Goal: Information Seeking & Learning: Learn about a topic

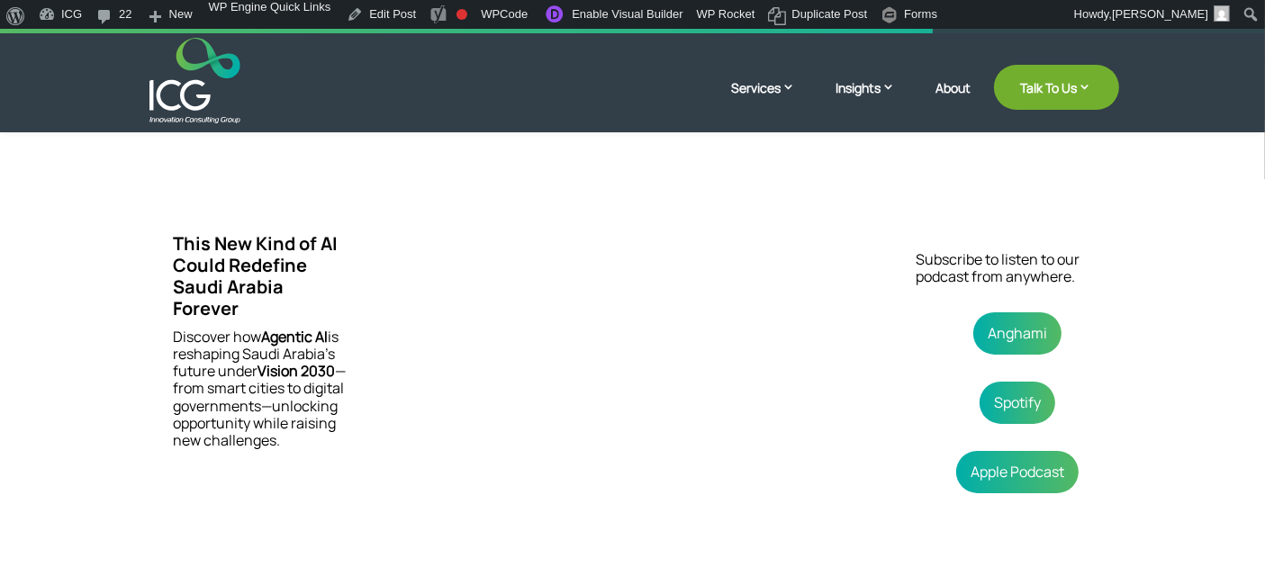
scroll to position [355, 0]
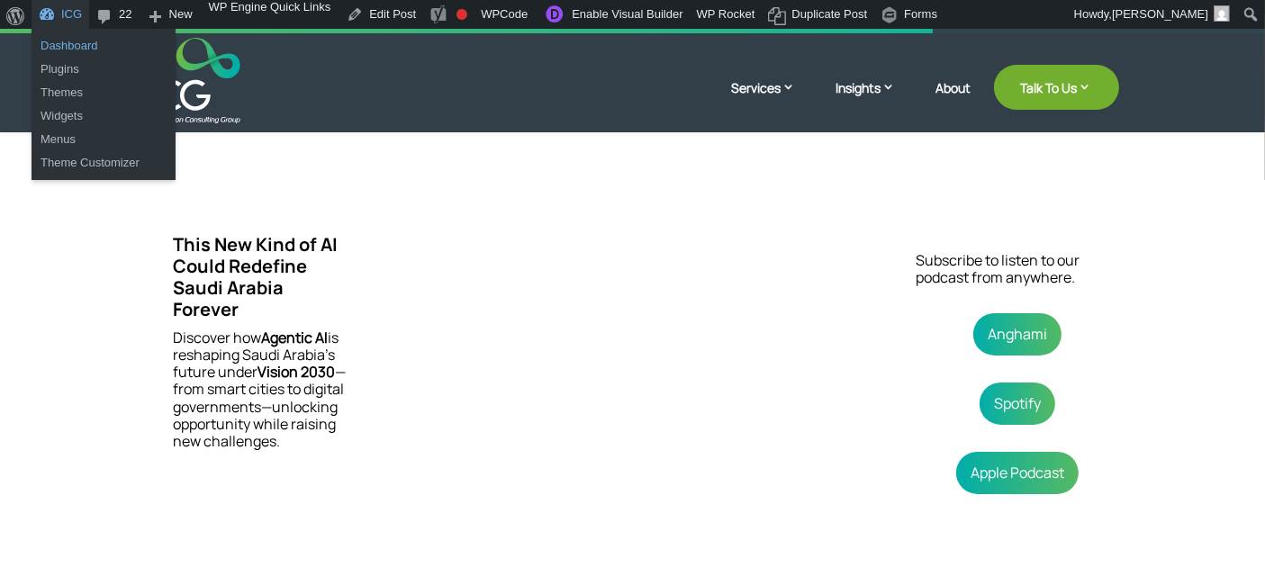
click at [61, 40] on link "Dashboard" at bounding box center [104, 45] width 144 height 23
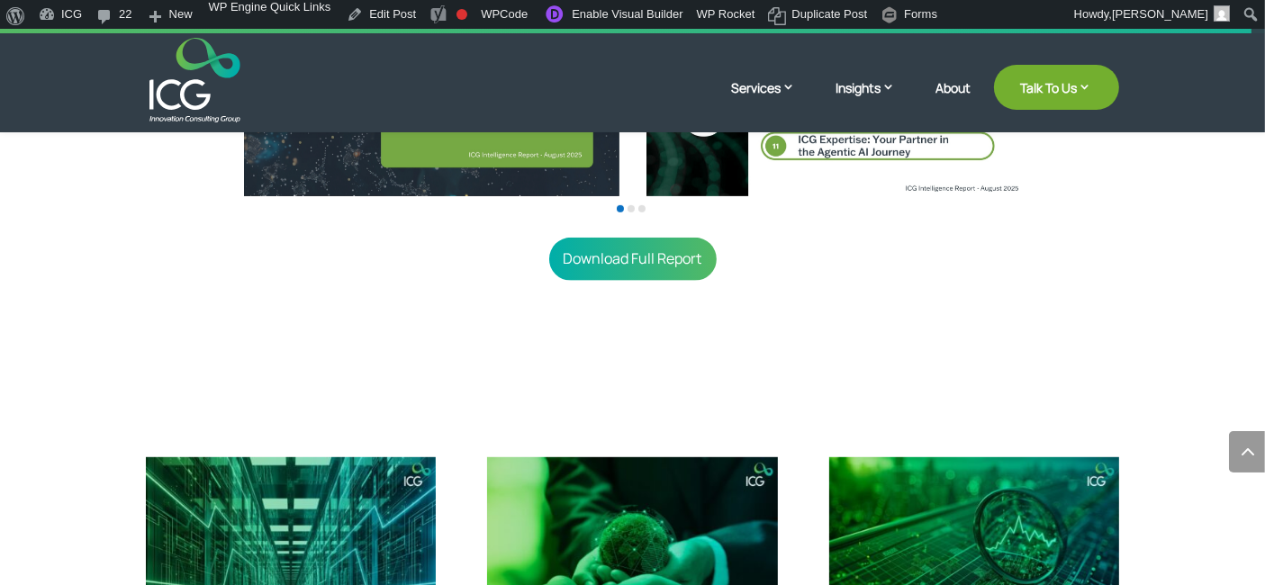
scroll to position [660, 0]
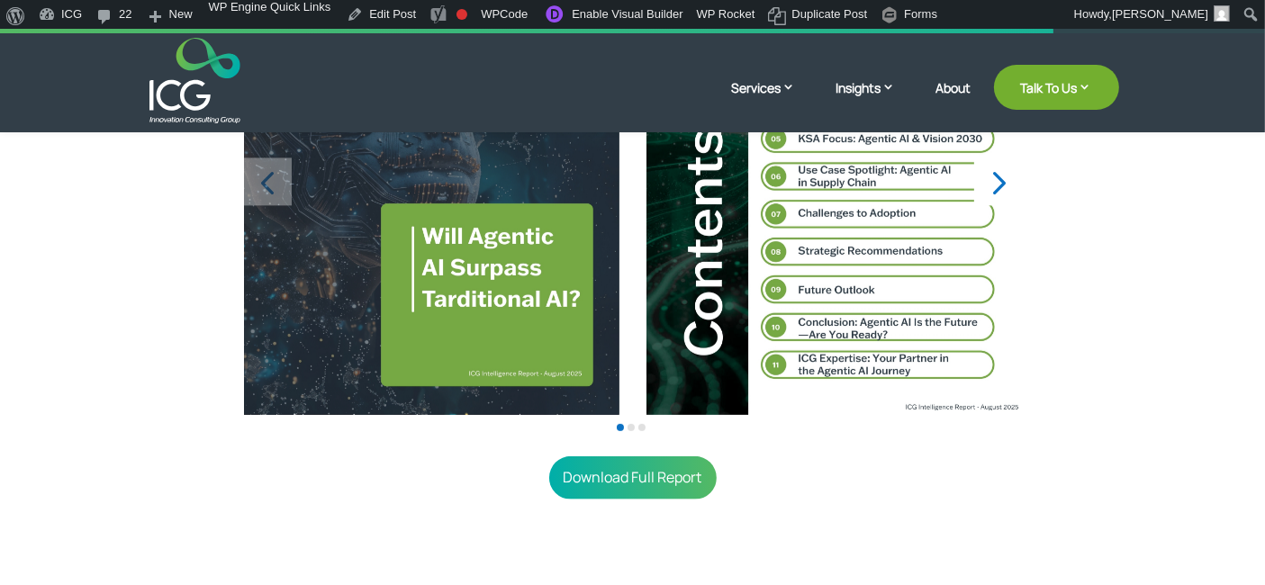
click at [1006, 176] on div "Next slide" at bounding box center [998, 182] width 48 height 48
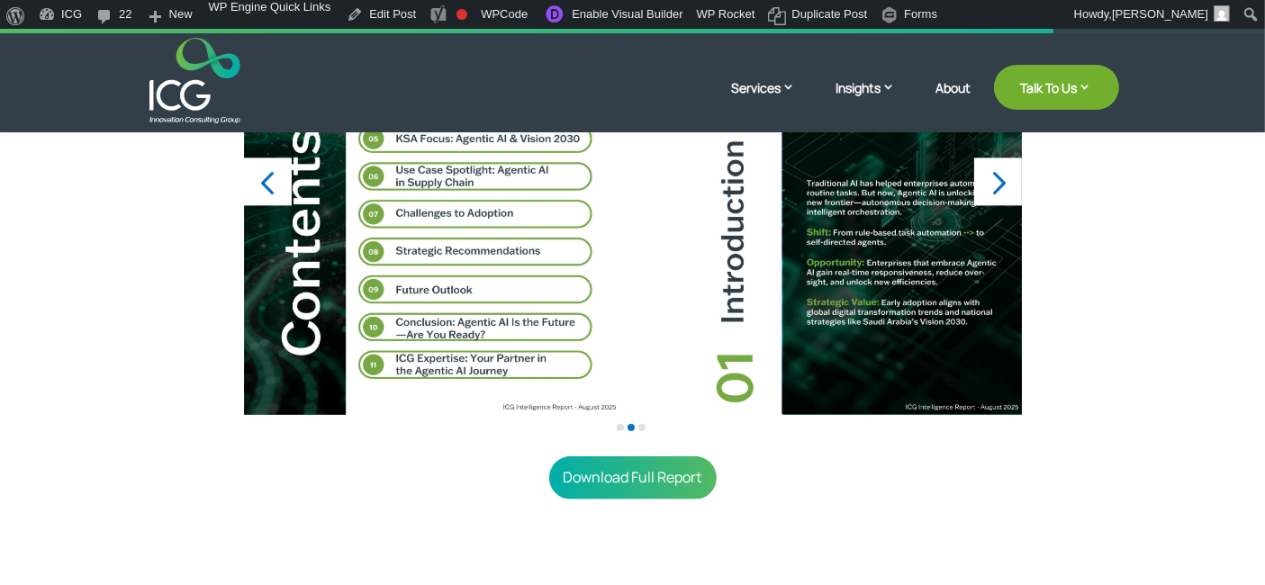
click at [1006, 176] on div "Next slide" at bounding box center [998, 182] width 48 height 48
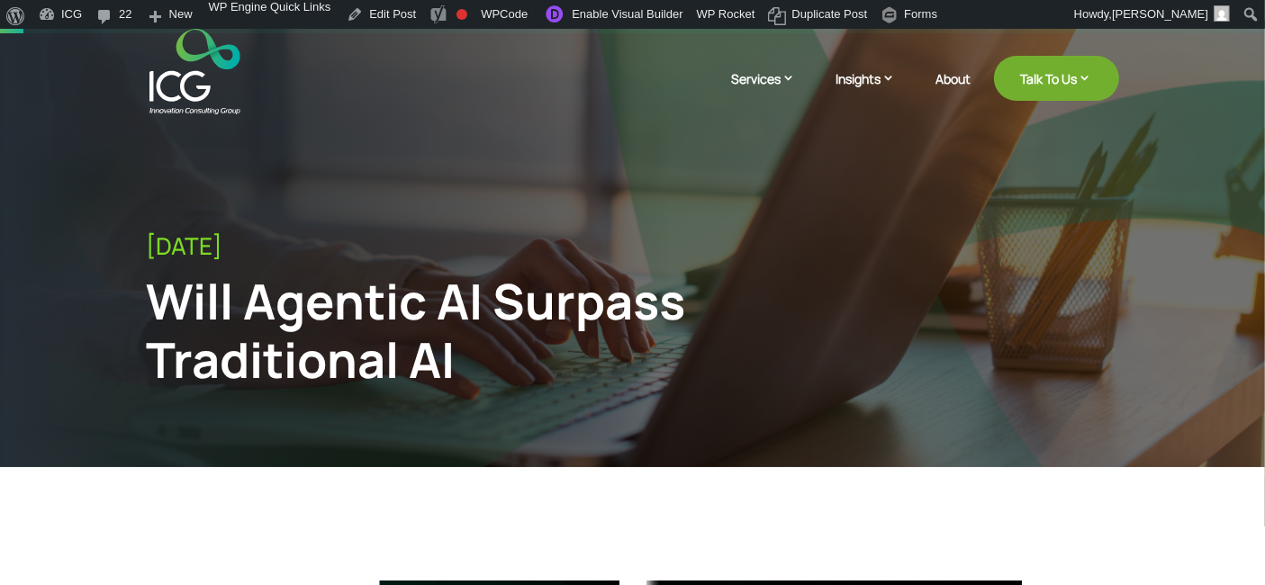
scroll to position [0, 0]
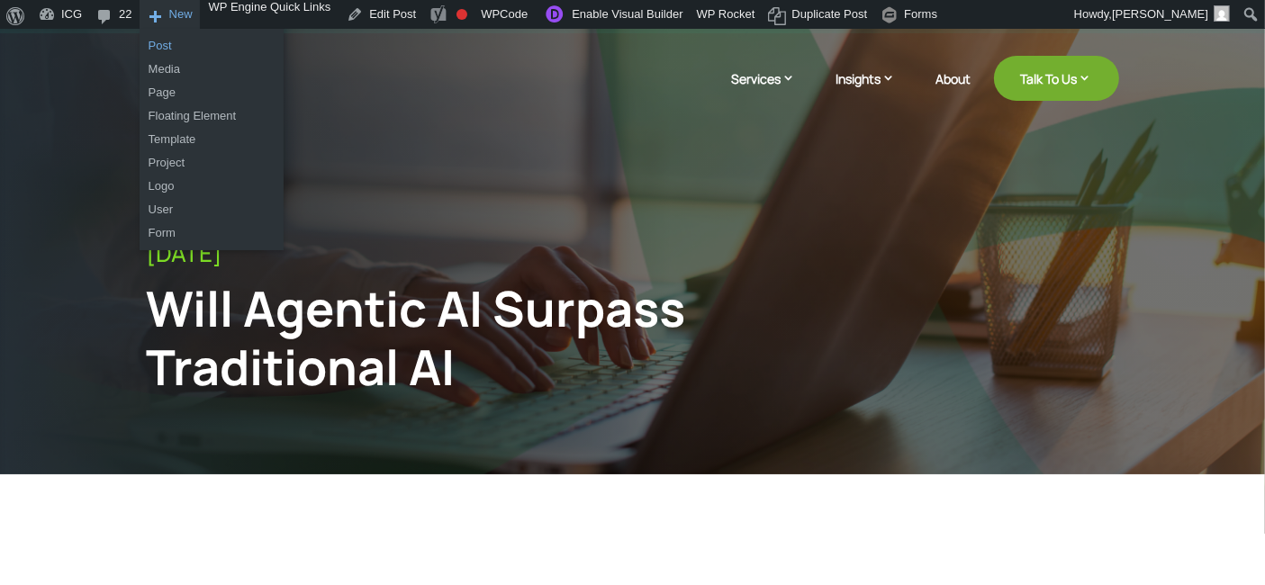
click at [180, 51] on link "Post" at bounding box center [212, 45] width 144 height 23
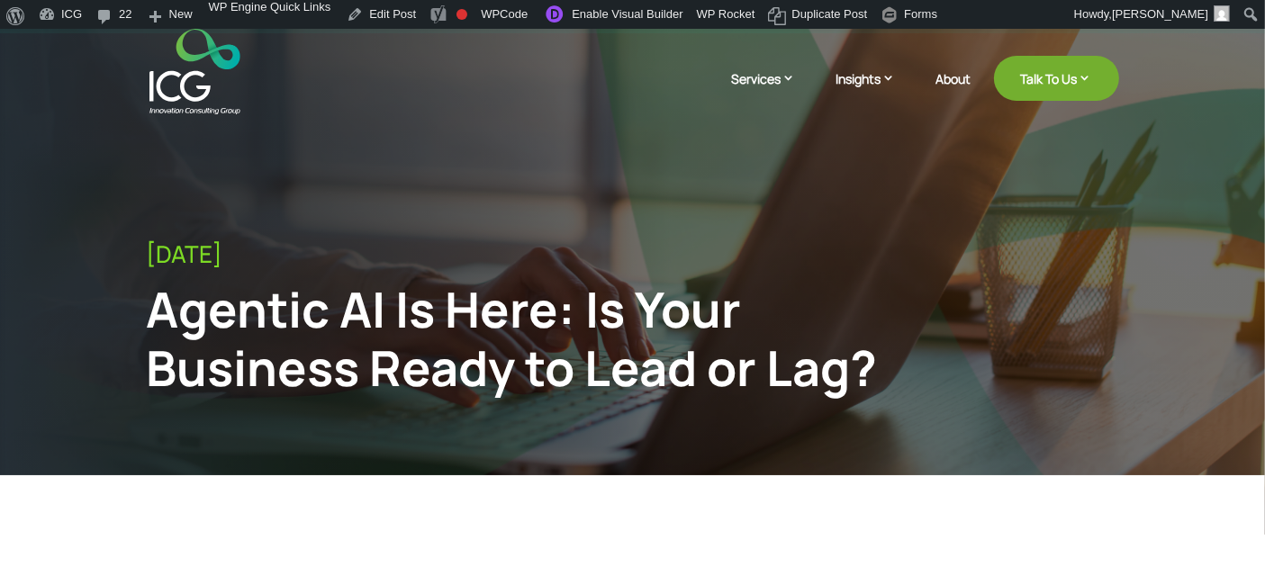
click at [630, 336] on div "Agentic AI Is Here: Is Your Business Ready to Lead or Lag?" at bounding box center [521, 338] width 749 height 117
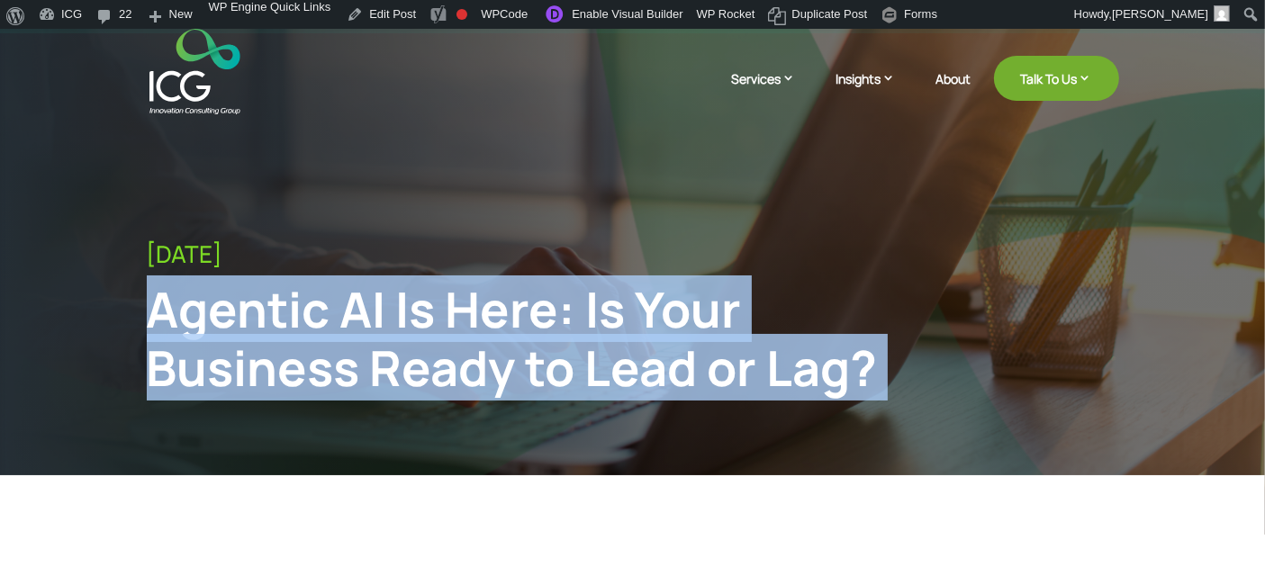
click at [630, 336] on div "Agentic AI Is Here: Is Your Business Ready to Lead or Lag?" at bounding box center [521, 338] width 749 height 117
copy div "Agentic AI Is Here: Is Your Business Ready to Lead or Lag?"
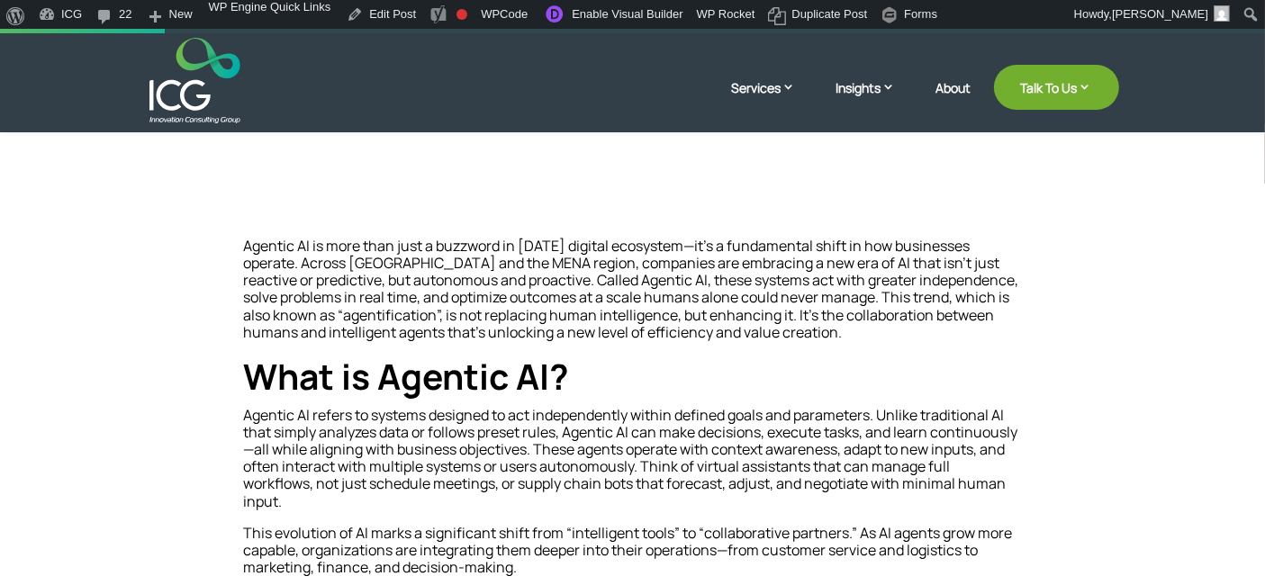
scroll to position [349, 0]
drag, startPoint x: 251, startPoint y: 248, endPoint x: 269, endPoint y: 249, distance: 18.1
click at [269, 249] on p "Agentic AI is more than just a buzzword in [DATE] digital ecosystem—it’s a fund…" at bounding box center [633, 299] width 778 height 118
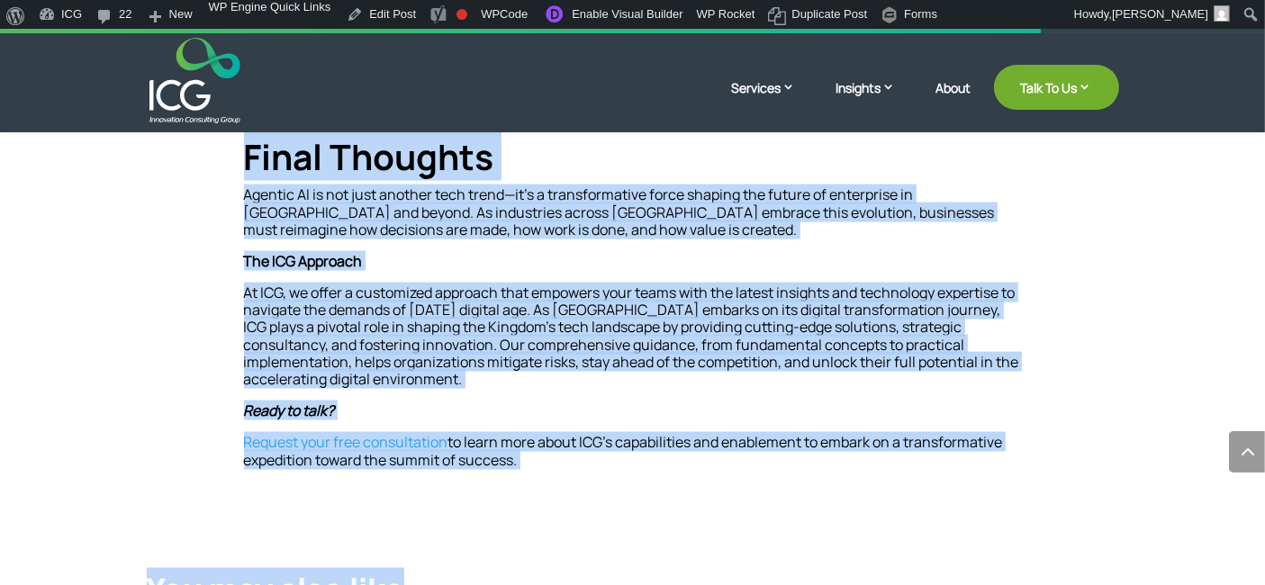
scroll to position [2629, 0]
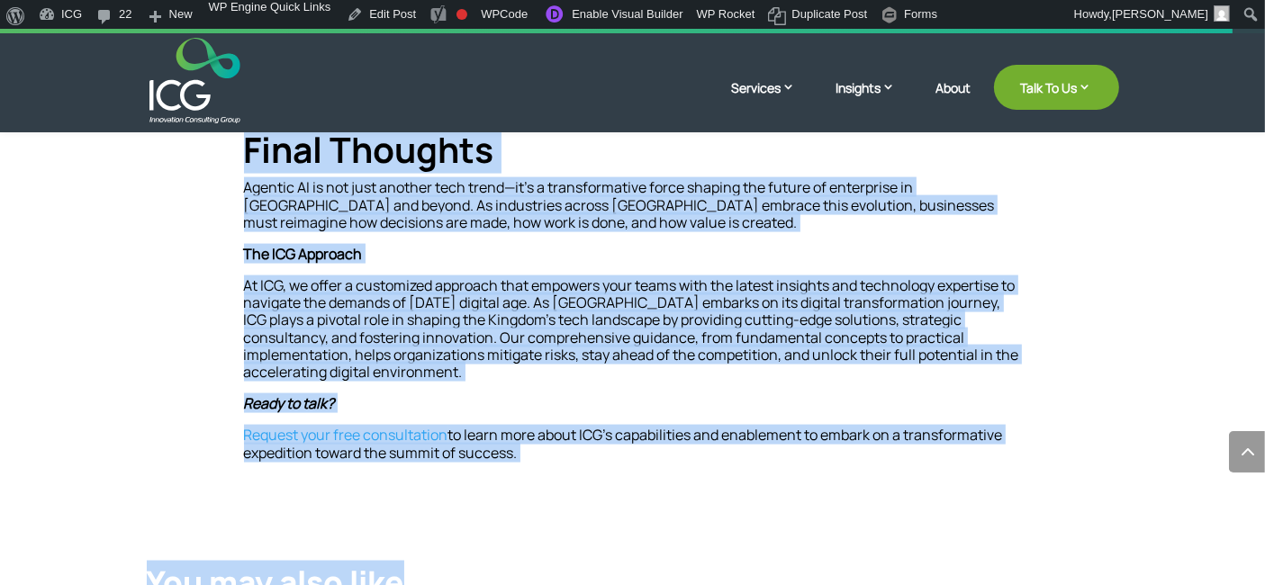
drag, startPoint x: 247, startPoint y: 248, endPoint x: 766, endPoint y: 442, distance: 554.8
copy div "Loremip DO si amet cons adip e seddoeiu te incid’u laboree doloremag—al’e a min…"
